Goal: Communication & Community: Answer question/provide support

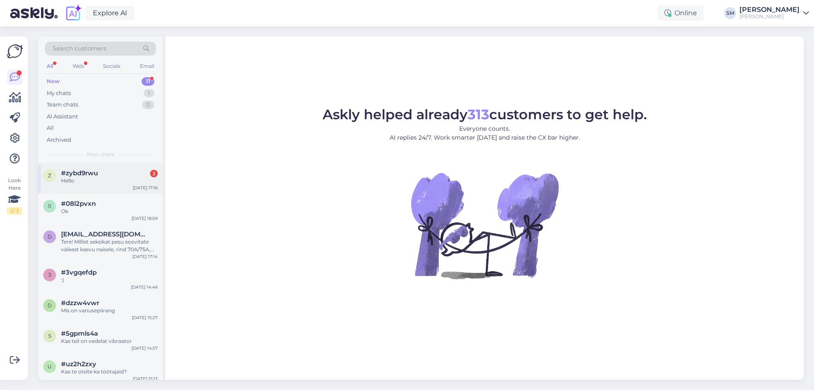
click at [126, 188] on div "z #zybd9rwu 2 Hello [DATE] 17:16" at bounding box center [100, 178] width 125 height 31
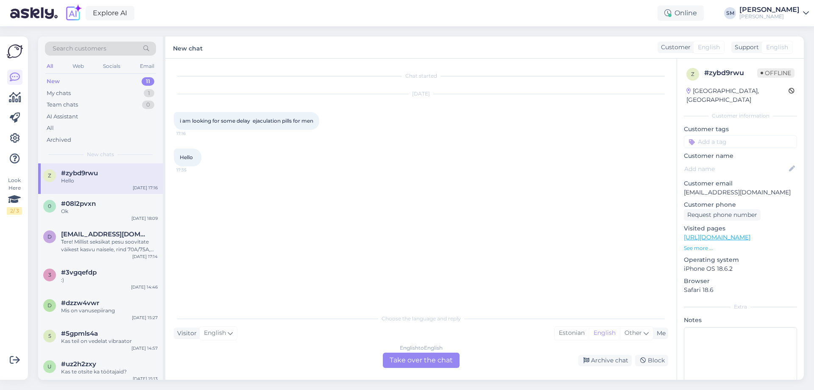
click at [402, 356] on div "English to English Take over the chat" at bounding box center [421, 359] width 77 height 15
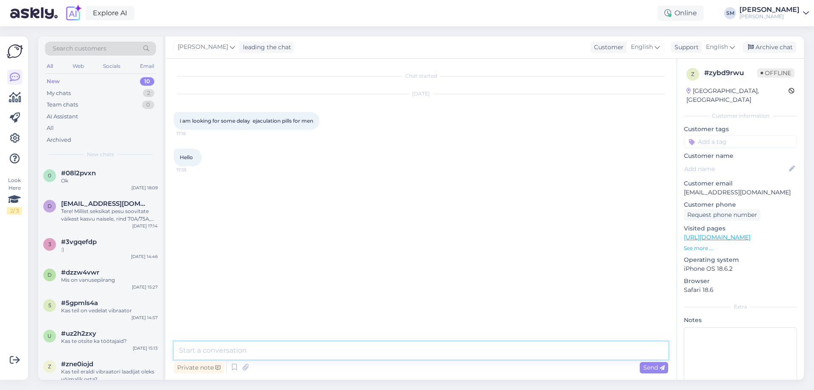
click at [353, 345] on textarea at bounding box center [421, 350] width 494 height 18
paste textarea "[URL][DOMAIN_NAME][PERSON_NAME]"
click at [256, 351] on textarea "Hello for one time use: and for long-term use:[URL][DOMAIN_NAME][PERSON_NAME]" at bounding box center [421, 350] width 494 height 18
paste textarea "[URL][DOMAIN_NAME][PERSON_NAME]"
type textarea "Hello for one time use:[URL][DOMAIN_NAME][PERSON_NAME] and for long-term use:[U…"
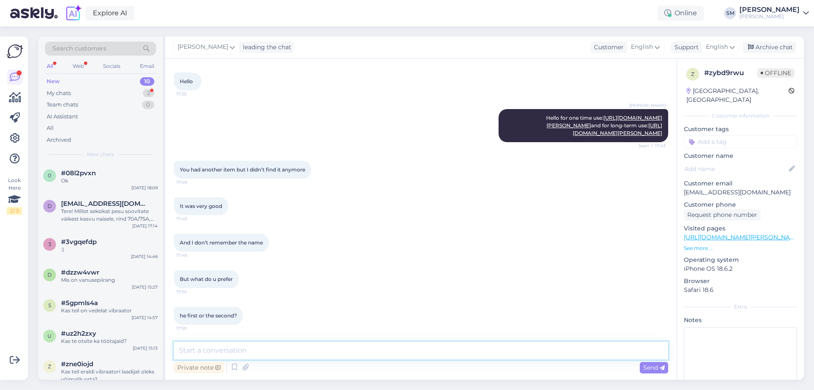
scroll to position [91, 0]
drag, startPoint x: 109, startPoint y: 88, endPoint x: 111, endPoint y: 104, distance: 16.7
click at [109, 88] on div "My chats 2" at bounding box center [100, 93] width 111 height 12
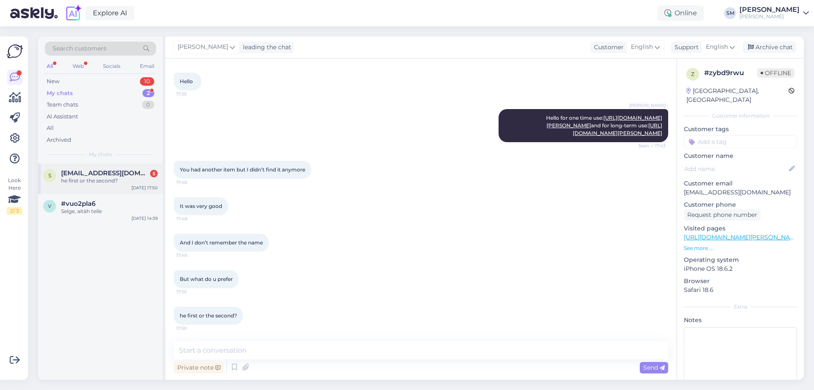
click at [114, 186] on div "s [PERSON_NAME][EMAIL_ADDRESS][DOMAIN_NAME] 5 he first or the second? [DATE] 17…" at bounding box center [100, 178] width 125 height 31
click at [298, 355] on textarea at bounding box center [421, 350] width 494 height 18
type textarea "O"
paste textarea "referring"
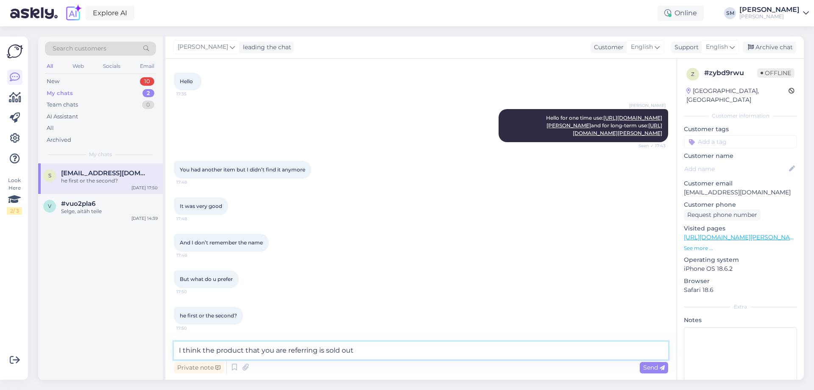
type textarea "I think the product that you are referring is sold out."
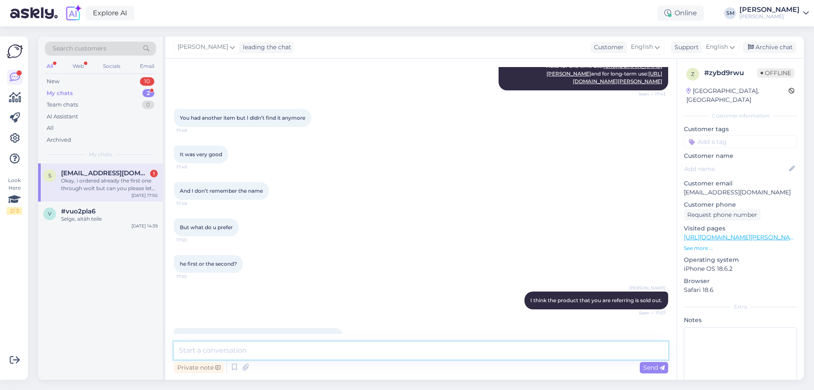
scroll to position [179, 0]
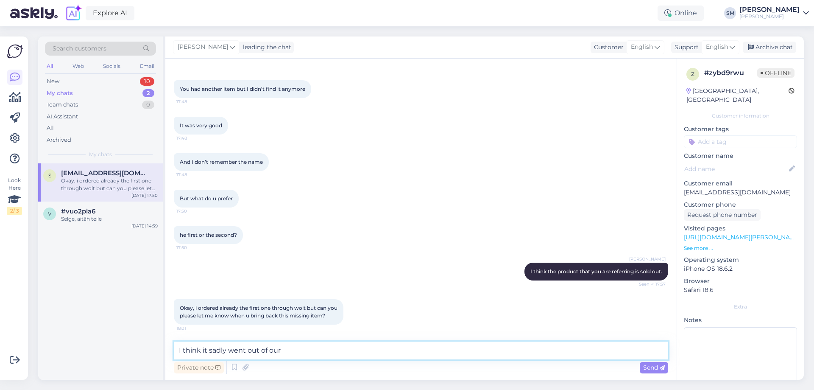
paste textarea "assortment"
type textarea "I think it sadly went out of our assortment. But I am sure that the one you ord…"
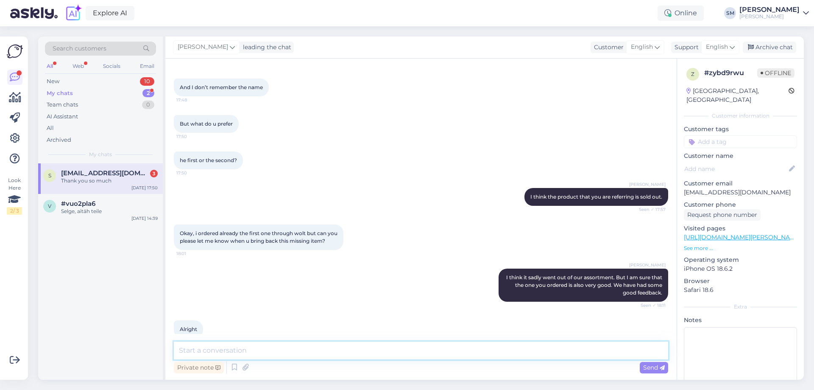
scroll to position [341, 0]
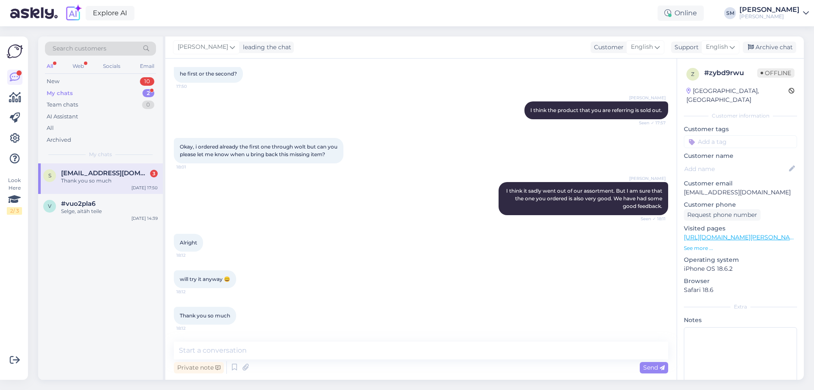
click at [389, 291] on div "will try it anyway 😀 18:12" at bounding box center [421, 279] width 494 height 36
